Goal: Navigation & Orientation: Find specific page/section

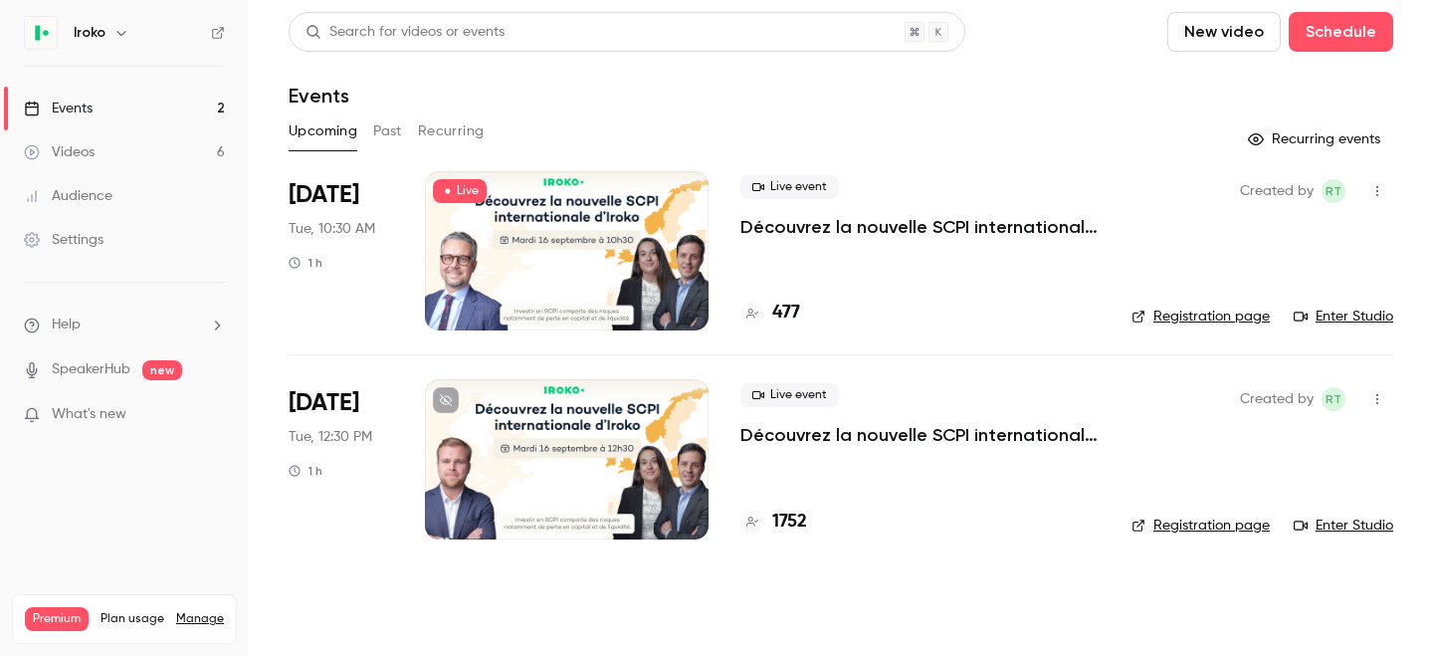
click at [1230, 321] on link "Registration page" at bounding box center [1200, 316] width 138 height 20
click at [87, 34] on h6 "Iroko" at bounding box center [90, 33] width 32 height 20
click at [121, 27] on icon "button" at bounding box center [121, 33] width 16 height 16
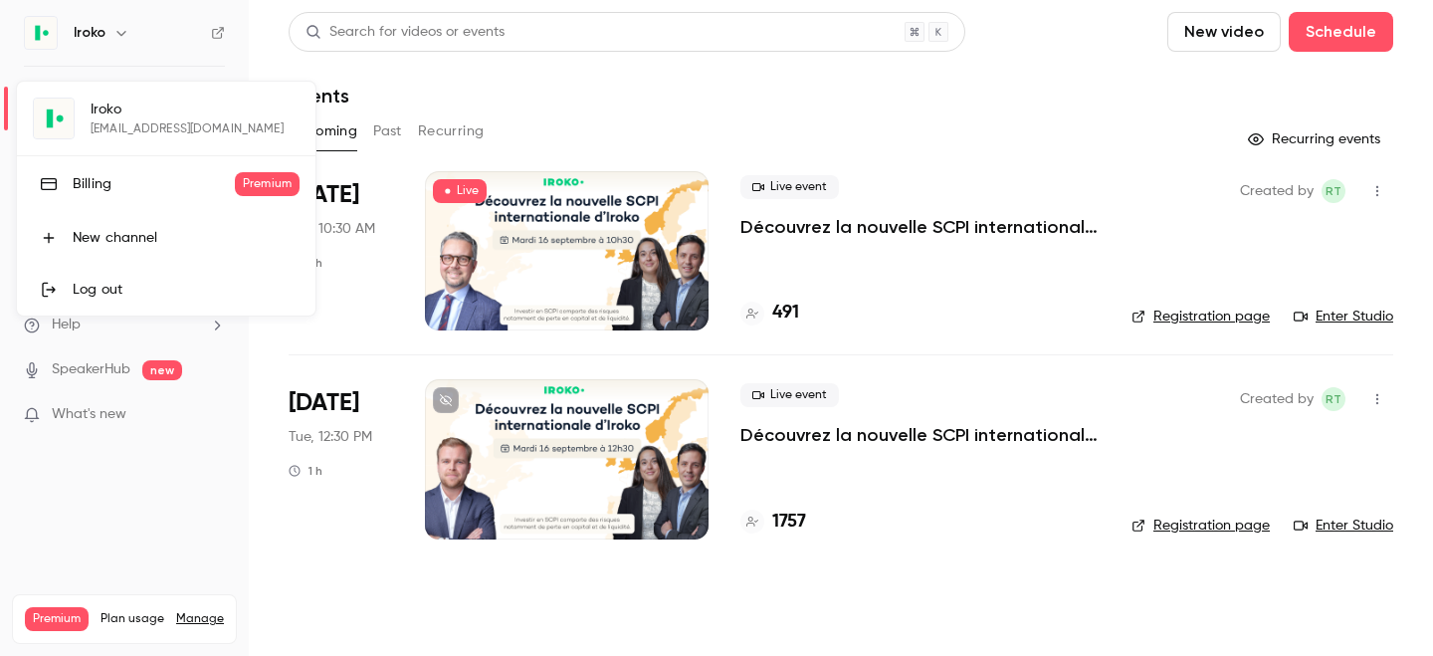
click at [121, 27] on div at bounding box center [716, 328] width 1433 height 656
